Goal: Task Accomplishment & Management: Manage account settings

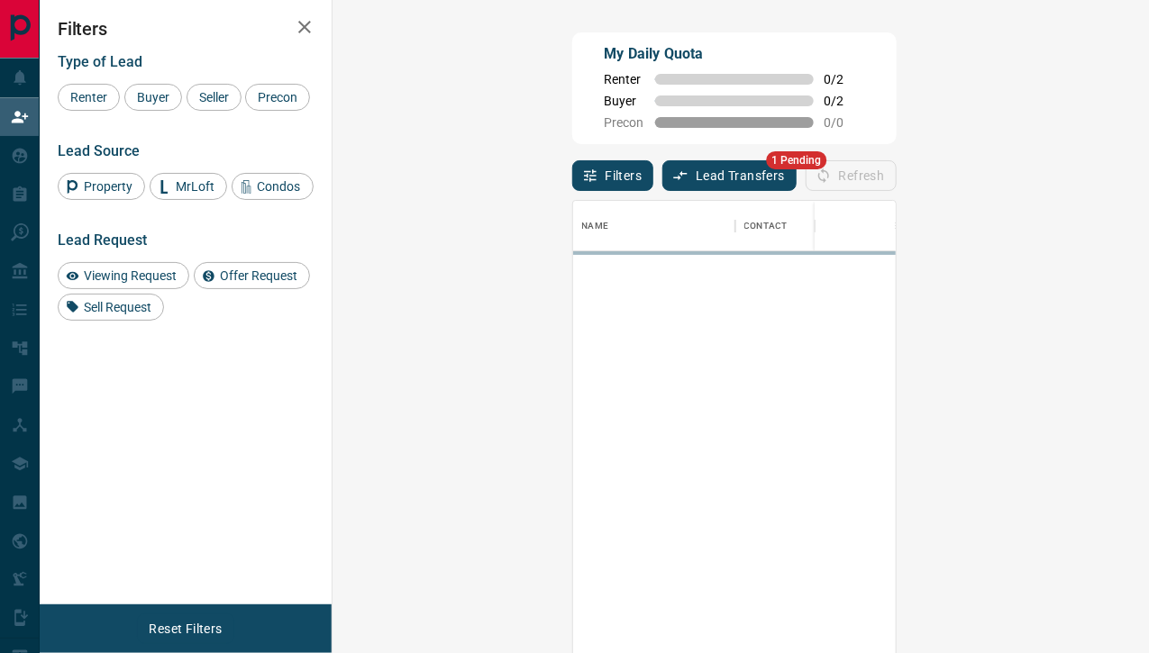
scroll to position [480, 765]
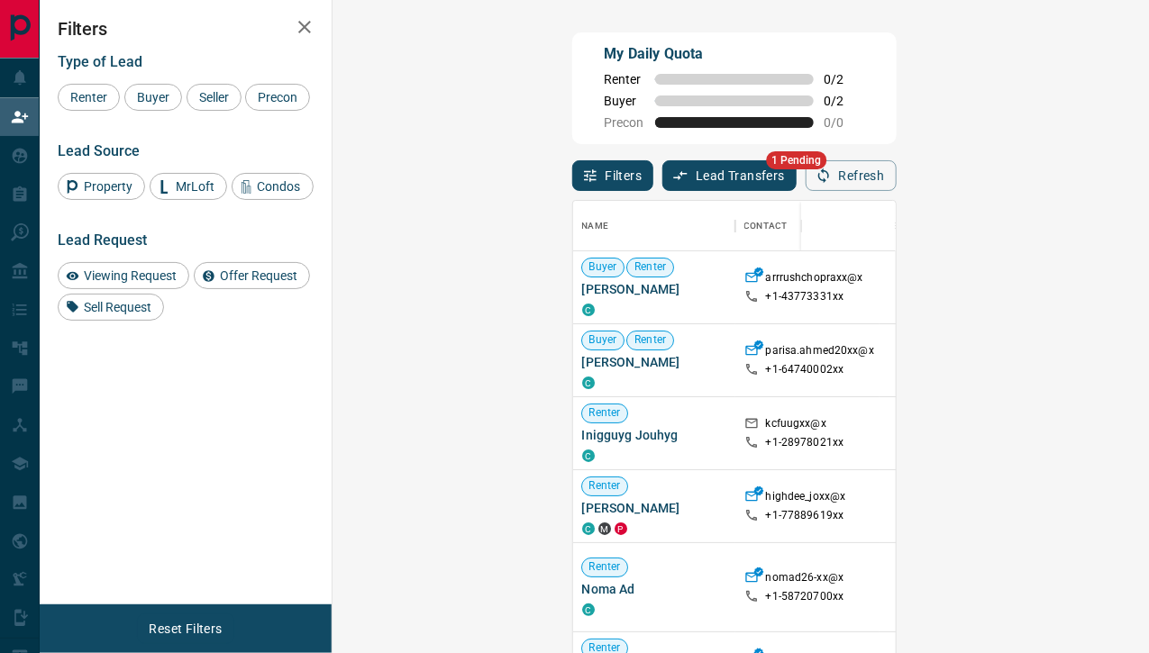
click at [662, 171] on button "Lead Transfers" at bounding box center [729, 175] width 134 height 31
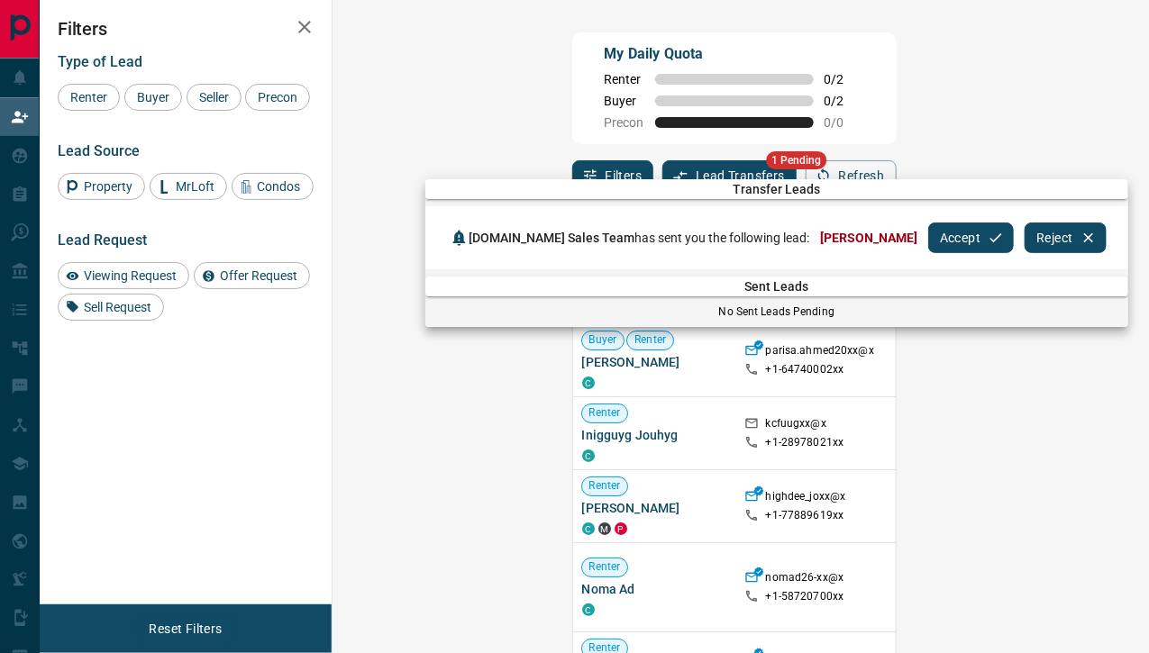
click at [928, 228] on div "Property.ca Sales Team has sent you the following lead: Alexandrea Wedderburn" at bounding box center [687, 238] width 481 height 22
click at [956, 231] on button "Accept" at bounding box center [971, 238] width 86 height 31
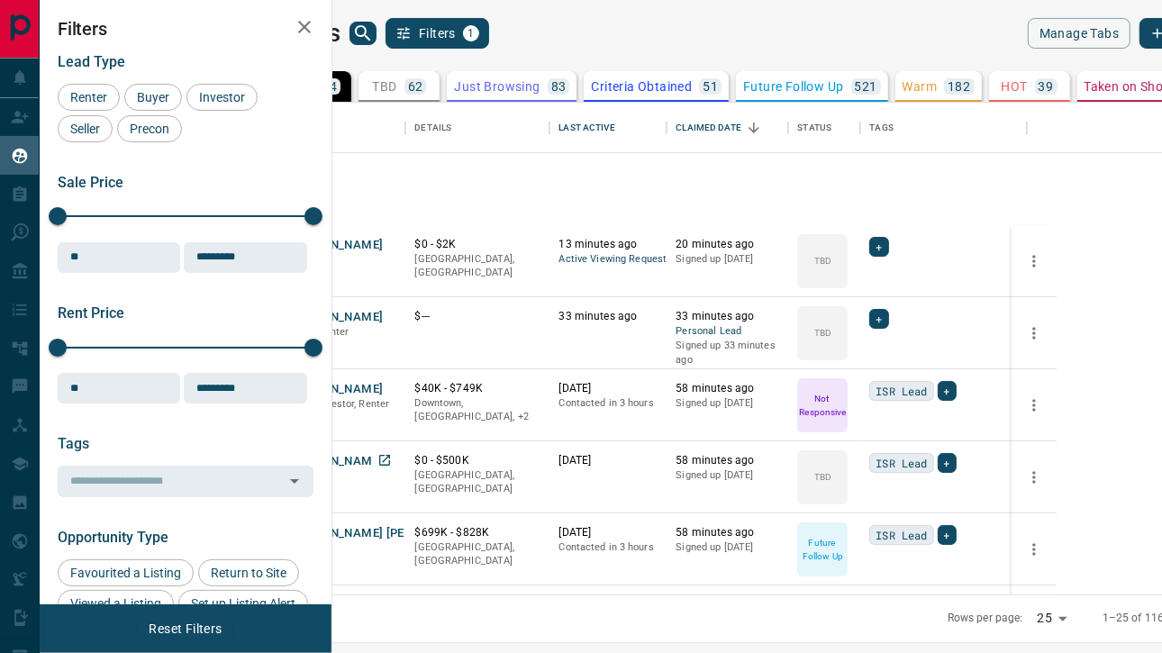
scroll to position [479, 809]
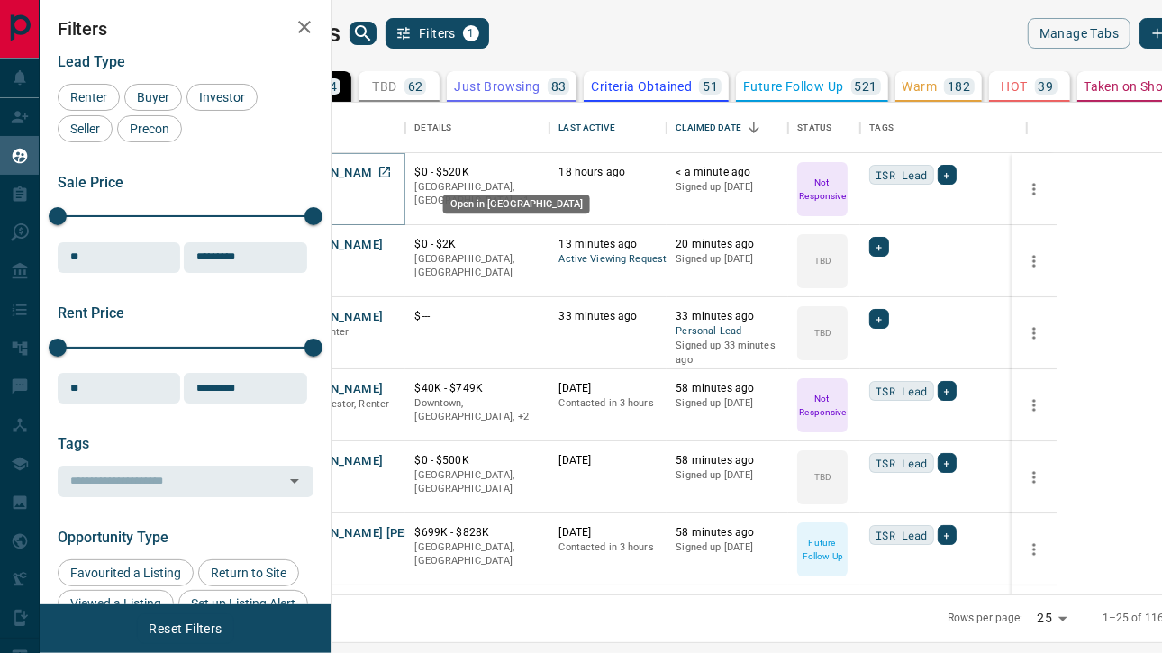
click at [392, 168] on icon "Open in New Tab" at bounding box center [384, 172] width 14 height 14
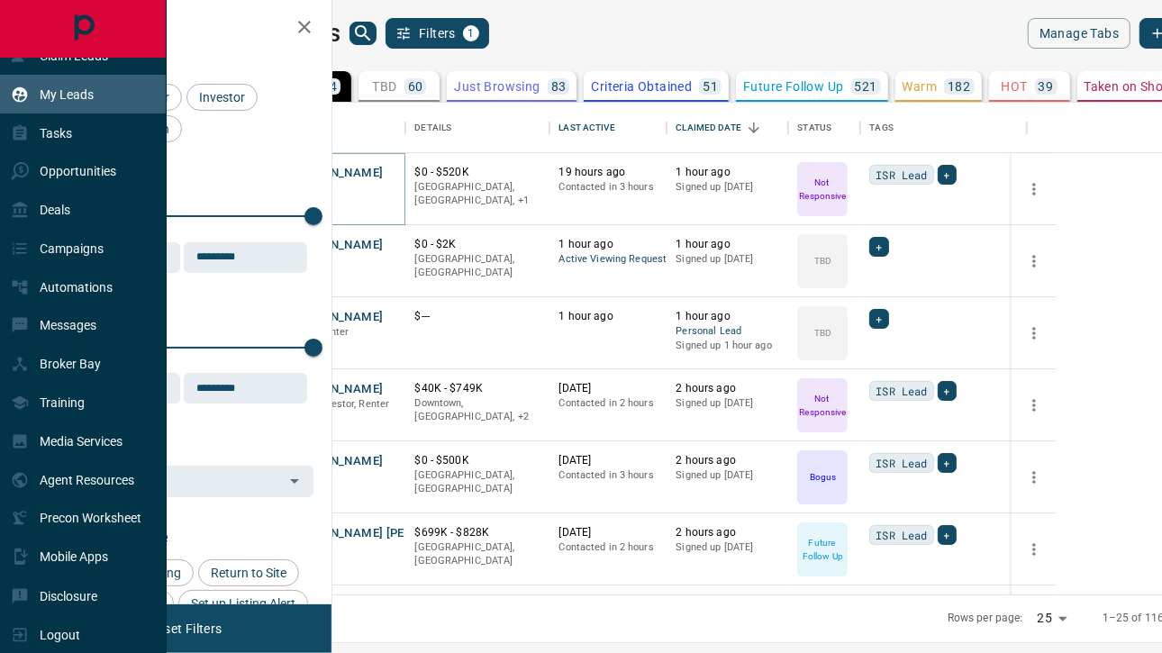
scroll to position [0, 0]
